Goal: Transaction & Acquisition: Purchase product/service

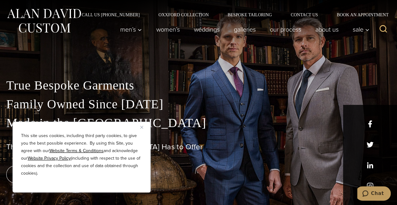
click at [141, 128] on img "Close" at bounding box center [141, 127] width 3 height 3
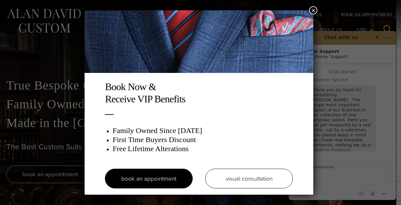
click at [318, 11] on button "×" at bounding box center [313, 10] width 8 height 8
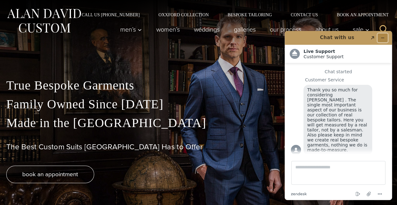
click at [380, 36] on button "Minimize widget" at bounding box center [382, 38] width 10 height 9
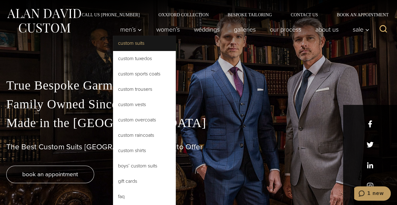
click at [130, 43] on link "Custom Suits" at bounding box center [144, 43] width 63 height 15
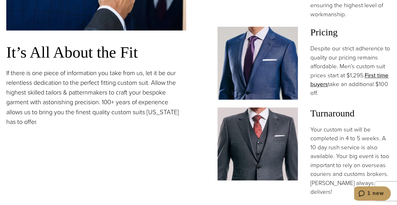
scroll to position [481, 0]
